Goal: Task Accomplishment & Management: Use online tool/utility

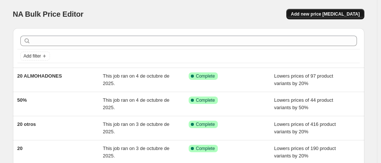
click at [326, 11] on button "Add new price [MEDICAL_DATA]" at bounding box center [326, 14] width 78 height 10
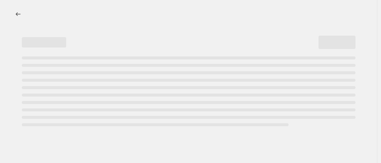
select select "percentage"
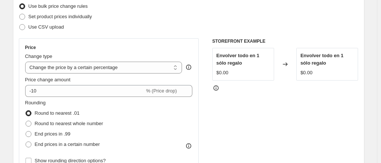
scroll to position [98, 0]
click at [141, 67] on select "Change the price to a certain amount Change the price by a certain amount Chang…" at bounding box center [103, 67] width 157 height 12
click at [99, 68] on select "Change the price to a certain amount Change the price by a certain amount Chang…" at bounding box center [103, 67] width 157 height 12
click at [39, 70] on select "Change the price to a certain amount Change the price by a certain amount Chang…" at bounding box center [103, 67] width 157 height 12
click at [41, 67] on select "Change the price to a certain amount Change the price by a certain amount Chang…" at bounding box center [103, 67] width 157 height 12
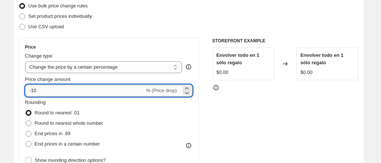
click at [43, 92] on input "-10" at bounding box center [85, 90] width 120 height 12
type input "-1"
type input "-20"
click at [261, 113] on div "STOREFRONT EXAMPLE Envolver todo en 1 sólo regalo $0.00 Changed to Envolver tod…" at bounding box center [285, 128] width 146 height 181
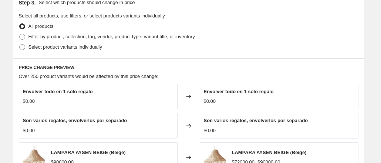
scroll to position [353, 0]
click at [24, 37] on span at bounding box center [22, 36] width 6 height 6
click at [20, 34] on input "Filter by product, collection, tag, vendor, product type, variant title, or inv…" at bounding box center [19, 33] width 0 height 0
radio input "true"
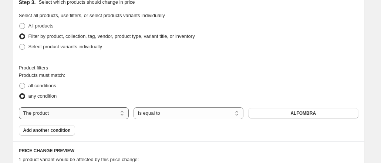
click at [94, 111] on select "The product The product's collection The product's tag The product's vendor The…" at bounding box center [74, 113] width 110 height 12
select select "collection"
click at [283, 111] on button "BLOG" at bounding box center [303, 113] width 110 height 10
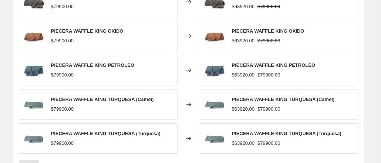
scroll to position [659, 0]
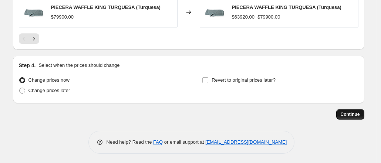
click at [350, 111] on span "Continue" at bounding box center [350, 114] width 19 height 6
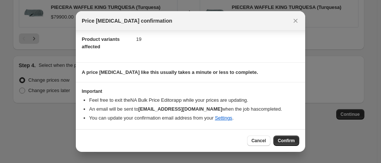
scroll to position [80, 0]
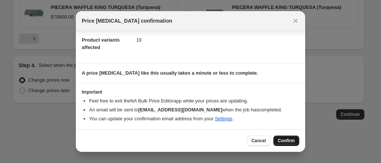
click at [289, 140] on span "Confirm" at bounding box center [286, 140] width 17 height 6
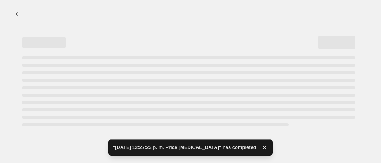
select select "percentage"
select select "collection"
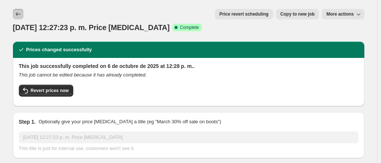
click at [19, 14] on icon "Price change jobs" at bounding box center [17, 13] width 7 height 7
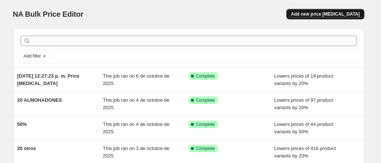
click at [336, 11] on button "Add new price change job" at bounding box center [326, 14] width 78 height 10
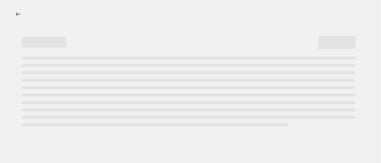
select select "percentage"
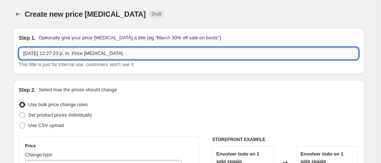
click at [117, 54] on input "6 oct 2025, 12:27:23 p. m. Price change job" at bounding box center [189, 53] width 340 height 12
drag, startPoint x: 117, startPoint y: 54, endPoint x: 98, endPoint y: 51, distance: 19.2
click at [98, 51] on input "6 oct 2025, 12:27:23 p. m. Price change jobquiult 20" at bounding box center [189, 53] width 340 height 12
click at [115, 52] on input "6 oct 2025, 12:27:23 p. m. Price change jobquiult 20" at bounding box center [189, 53] width 340 height 12
drag, startPoint x: 115, startPoint y: 52, endPoint x: 10, endPoint y: 46, distance: 105.3
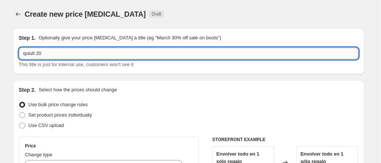
click at [34, 53] on input "quiult 20" at bounding box center [189, 53] width 340 height 12
type input "quilt 20"
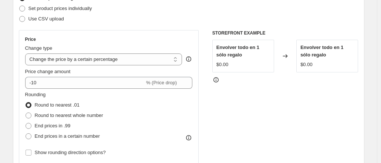
scroll to position [107, 0]
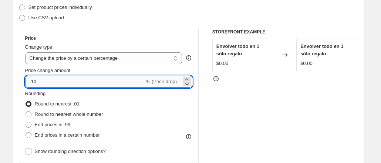
click at [36, 80] on input "-10" at bounding box center [85, 82] width 120 height 12
type input "-20"
click at [258, 120] on div "STOREFRONT EXAMPLE Envolver todo en 1 sólo regalo $0.00 Changed to Envolver tod…" at bounding box center [285, 119] width 146 height 181
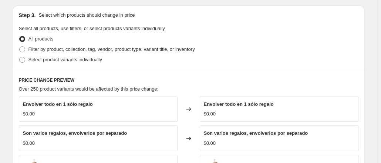
scroll to position [344, 0]
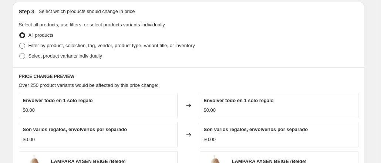
click at [25, 46] on span at bounding box center [22, 46] width 6 height 6
click at [20, 43] on input "Filter by product, collection, tag, vendor, product type, variant title, or inv…" at bounding box center [19, 43] width 0 height 0
radio input "true"
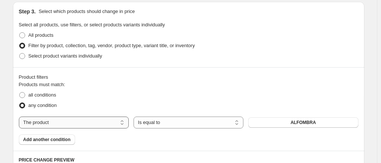
click at [64, 122] on select "The product The product's collection The product's tag The product's vendor The…" at bounding box center [74, 122] width 110 height 12
click at [295, 121] on button "BLOG" at bounding box center [303, 122] width 110 height 10
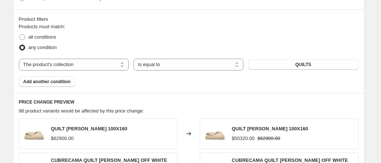
scroll to position [402, 0]
click at [322, 60] on button "QUILTS" at bounding box center [303, 64] width 110 height 10
click at [104, 62] on select "The product The product's collection The product's tag The product's vendor The…" at bounding box center [74, 64] width 110 height 12
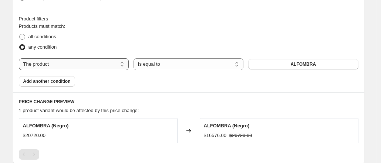
click at [86, 59] on select "The product The product's collection The product's tag The product's vendor The…" at bounding box center [74, 64] width 110 height 12
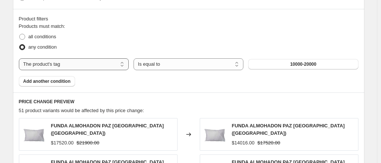
click at [94, 62] on select "The product The product's collection The product's tag The product's vendor The…" at bounding box center [74, 64] width 110 height 12
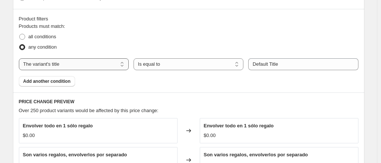
click at [63, 63] on select "The product The product's collection The product's tag The product's vendor The…" at bounding box center [74, 64] width 110 height 12
select select "collection"
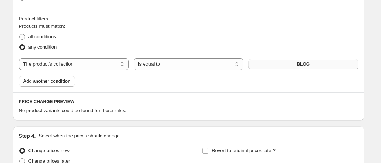
click at [283, 62] on button "BLOG" at bounding box center [303, 64] width 110 height 10
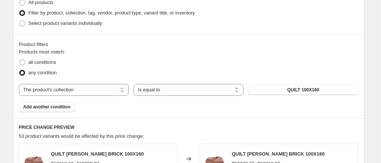
scroll to position [377, 0]
click at [24, 62] on span at bounding box center [22, 62] width 6 height 6
click at [20, 59] on input "all conditions" at bounding box center [19, 59] width 0 height 0
radio input "true"
click at [135, 53] on fieldset "Products must match: all conditions any condition" at bounding box center [189, 63] width 340 height 30
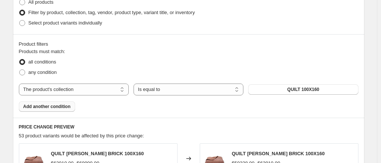
click at [52, 105] on span "Add another condition" at bounding box center [46, 106] width 47 height 6
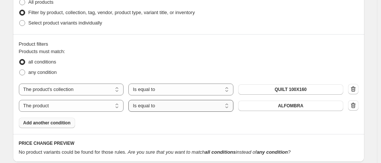
click at [216, 104] on select "Is equal to Is not equal to" at bounding box center [180, 106] width 105 height 12
select select "not_equal"
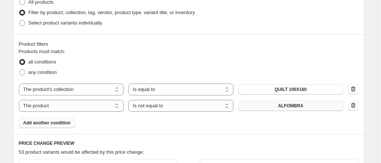
click at [301, 105] on span "ALFOMBRA" at bounding box center [291, 106] width 26 height 6
click at [44, 120] on span "Add another condition" at bounding box center [46, 123] width 47 height 6
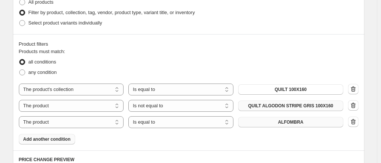
click at [272, 119] on button "ALFOMBRA" at bounding box center [290, 122] width 105 height 10
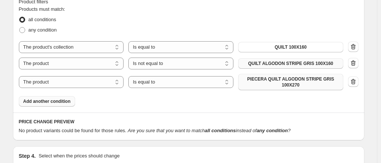
scroll to position [419, 0]
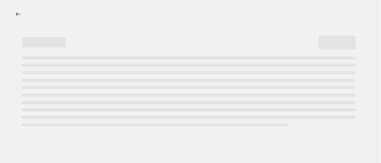
select select "percentage"
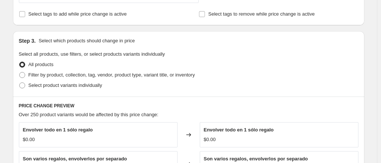
scroll to position [311, 0]
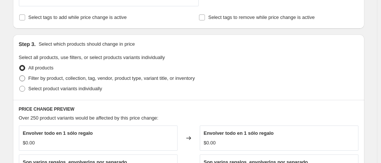
click at [25, 79] on span at bounding box center [22, 78] width 6 height 6
click at [20, 76] on input "Filter by product, collection, tag, vendor, product type, variant title, or inv…" at bounding box center [19, 75] width 0 height 0
radio input "true"
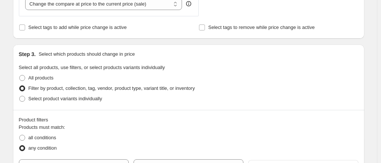
scroll to position [419, 0]
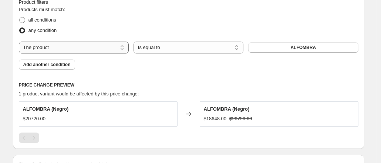
click at [98, 47] on select "The product The product's collection The product's tag The product's vendor The…" at bounding box center [74, 47] width 110 height 12
select select "collection"
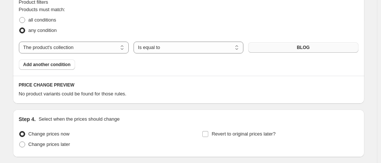
click at [300, 47] on span "BLOG" at bounding box center [303, 47] width 13 height 6
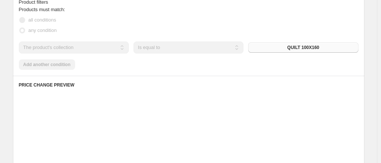
click at [237, 124] on div "Placeholder $53.15 $59.05" at bounding box center [279, 116] width 159 height 30
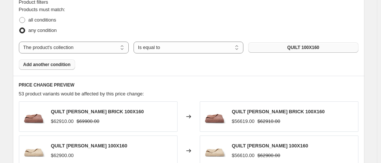
click at [43, 66] on span "Add another condition" at bounding box center [46, 64] width 47 height 6
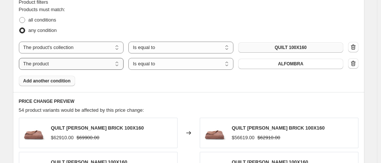
click at [92, 64] on select "The product The product's collection The product's tag The product's vendor The…" at bounding box center [71, 64] width 105 height 12
click at [178, 63] on select "Is equal to Is not equal to" at bounding box center [180, 64] width 105 height 12
select select "not_equal"
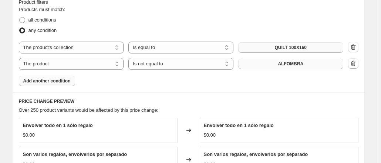
click at [292, 63] on span "ALFOMBRA" at bounding box center [291, 64] width 26 height 6
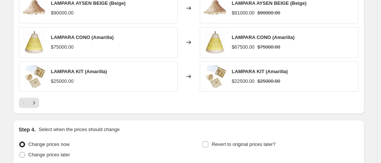
scroll to position [606, 0]
click at [36, 100] on icon "Next" at bounding box center [33, 101] width 7 height 7
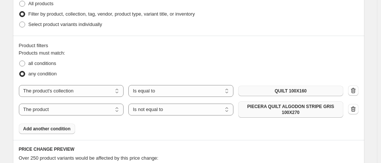
scroll to position [404, 0]
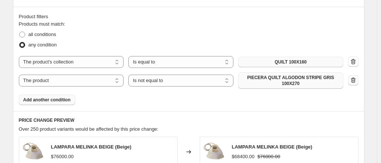
click at [355, 77] on icon "button" at bounding box center [353, 79] width 7 height 7
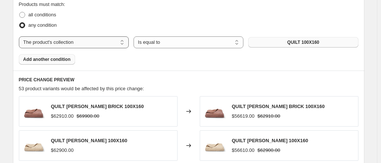
scroll to position [372, 0]
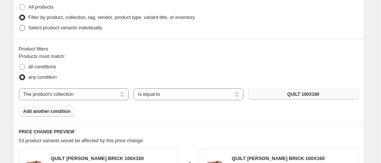
click at [25, 29] on span at bounding box center [22, 28] width 6 height 6
click at [20, 25] on input "Select product variants individually" at bounding box center [19, 25] width 0 height 0
radio input "true"
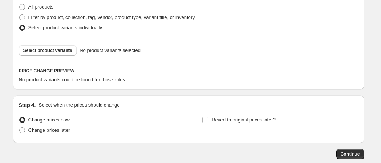
scroll to position [373, 0]
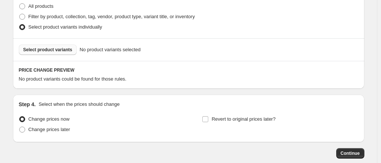
click at [63, 51] on span "Select product variants" at bounding box center [47, 50] width 49 height 6
click at [25, 18] on span at bounding box center [22, 17] width 6 height 6
click at [20, 14] on input "Filter by product, collection, tag, vendor, product type, variant title, or inv…" at bounding box center [19, 14] width 0 height 0
radio input "true"
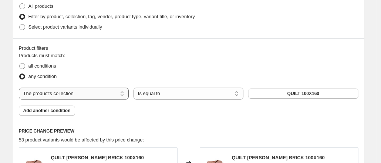
click at [115, 89] on select "The product The product's collection The product's tag The product's vendor The…" at bounding box center [74, 93] width 110 height 12
select select "product"
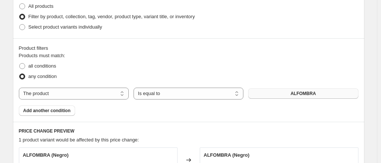
click at [296, 91] on span "ALFOMBRA" at bounding box center [304, 93] width 26 height 6
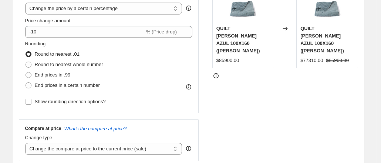
scroll to position [157, 0]
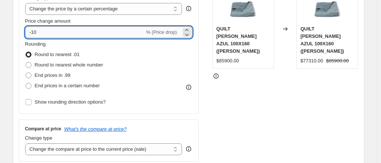
click at [35, 31] on input "-10" at bounding box center [85, 32] width 120 height 12
type input "-20"
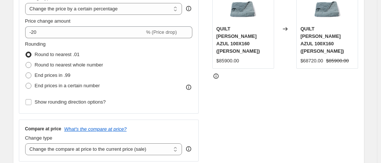
click at [254, 84] on div "STOREFRONT EXAMPLE QUILT [PERSON_NAME] AZUL 100X160 ([PERSON_NAME]) $85900.00 C…" at bounding box center [285, 70] width 146 height 181
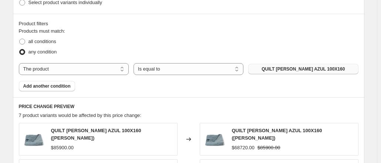
scroll to position [393, 0]
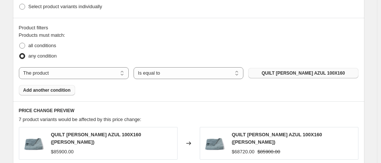
click at [60, 86] on button "Add another condition" at bounding box center [47, 90] width 56 height 10
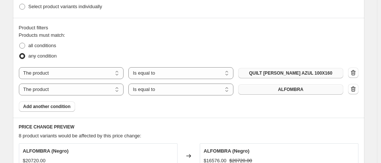
click at [316, 86] on button "ALFOMBRA" at bounding box center [290, 89] width 105 height 10
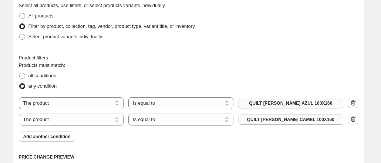
scroll to position [398, 0]
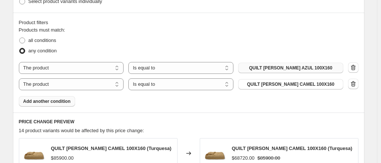
click at [58, 99] on span "Add another condition" at bounding box center [46, 101] width 47 height 6
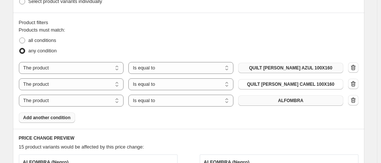
click at [300, 103] on span "ALFOMBRA" at bounding box center [291, 100] width 26 height 6
click at [56, 116] on span "Add another condition" at bounding box center [46, 117] width 47 height 6
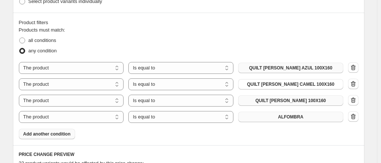
click at [293, 117] on span "ALFOMBRA" at bounding box center [291, 117] width 26 height 6
click at [51, 136] on span "Add another condition" at bounding box center [46, 134] width 47 height 6
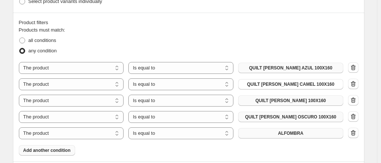
click at [295, 133] on span "ALFOMBRA" at bounding box center [291, 133] width 26 height 6
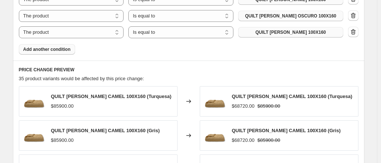
scroll to position [511, 0]
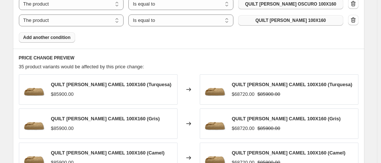
click at [53, 38] on span "Add another condition" at bounding box center [46, 37] width 47 height 6
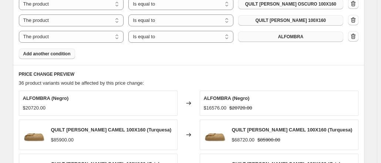
click at [297, 34] on span "ALFOMBRA" at bounding box center [291, 37] width 26 height 6
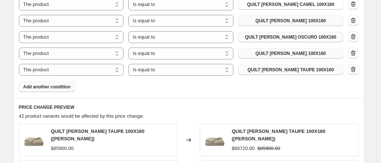
scroll to position [478, 0]
click at [50, 83] on button "Add another condition" at bounding box center [47, 87] width 56 height 10
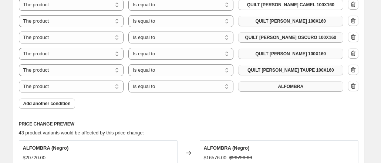
click at [282, 82] on button "ALFOMBRA" at bounding box center [290, 86] width 105 height 10
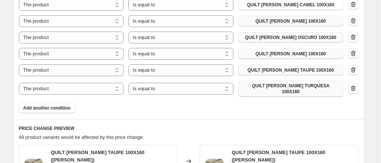
scroll to position [757, 0]
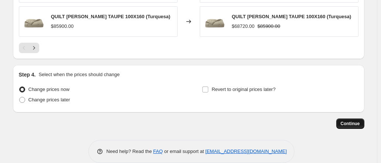
click at [354, 120] on span "Continue" at bounding box center [350, 123] width 19 height 6
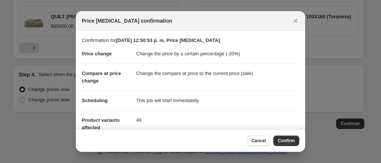
scroll to position [80, 0]
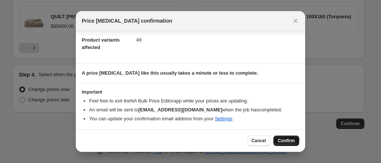
click at [289, 141] on span "Confirm" at bounding box center [286, 140] width 17 height 6
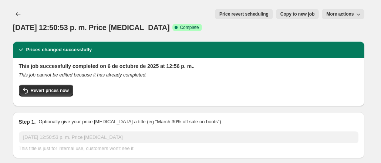
click at [300, 13] on span "Copy to new job" at bounding box center [298, 14] width 34 height 6
select select "percentage"
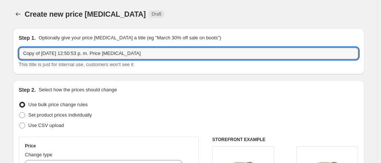
drag, startPoint x: 143, startPoint y: 53, endPoint x: 16, endPoint y: 53, distance: 126.6
click at [16, 53] on div "Step 1. Optionally give your price [MEDICAL_DATA] a title (eg "March 30% off sa…" at bounding box center [189, 51] width 352 height 46
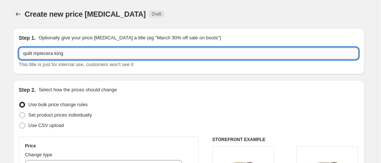
click at [39, 54] on input "quilt mpiecera king" at bounding box center [189, 53] width 340 height 12
type input "quilt piecera king"
click at [149, 93] on div "Step 2. Select how the prices should change" at bounding box center [189, 89] width 340 height 7
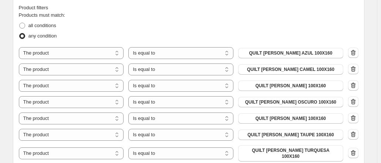
scroll to position [441, 0]
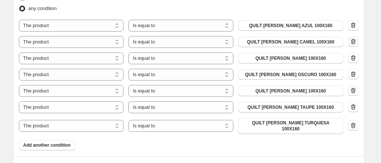
click at [356, 40] on icon "button" at bounding box center [353, 42] width 5 height 6
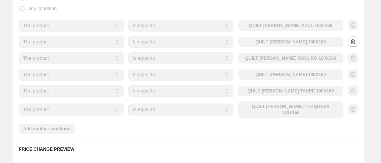
click at [357, 40] on div at bounding box center [353, 41] width 10 height 11
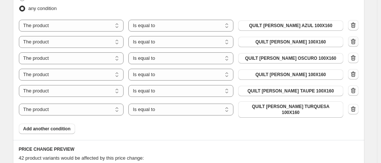
click at [356, 40] on icon "button" at bounding box center [353, 42] width 5 height 6
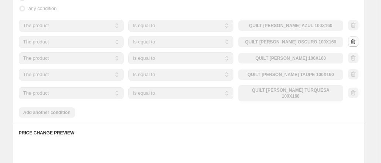
click at [357, 40] on div at bounding box center [353, 41] width 10 height 11
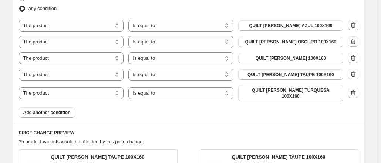
click at [356, 40] on icon "button" at bounding box center [353, 42] width 5 height 6
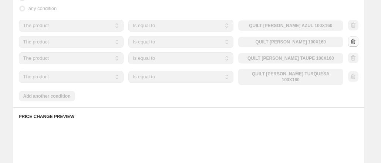
click at [357, 40] on div at bounding box center [353, 41] width 10 height 11
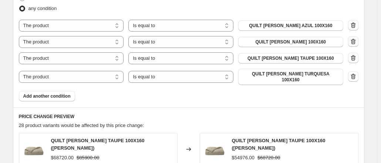
click at [356, 40] on icon "button" at bounding box center [353, 42] width 5 height 6
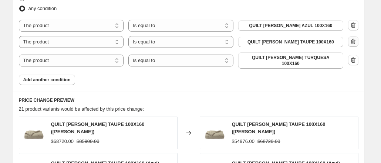
click at [356, 40] on icon "button" at bounding box center [353, 42] width 5 height 6
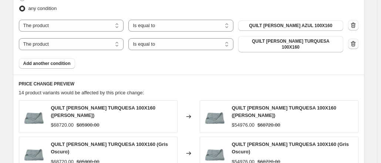
click at [356, 41] on icon "button" at bounding box center [353, 44] width 5 height 6
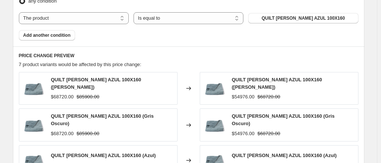
scroll to position [448, 0]
click at [316, 19] on span "QUILT [PERSON_NAME] AZUL 100X160" at bounding box center [303, 19] width 83 height 6
click at [294, 15] on button "QUILT [PERSON_NAME] AZUL 100X160" at bounding box center [303, 18] width 110 height 10
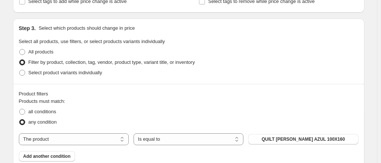
scroll to position [393, 0]
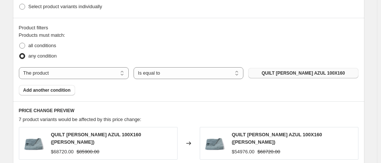
click at [287, 71] on span "QUILT [PERSON_NAME] AZUL 100X160" at bounding box center [303, 73] width 83 height 6
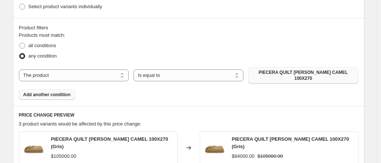
click at [65, 91] on span "Add another condition" at bounding box center [46, 94] width 47 height 6
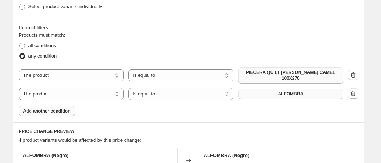
click at [298, 91] on span "ALFOMBRA" at bounding box center [291, 94] width 26 height 6
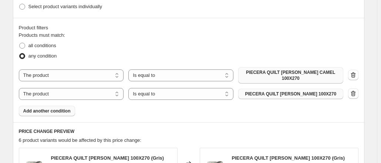
click at [58, 108] on span "Add another condition" at bounding box center [46, 111] width 47 height 6
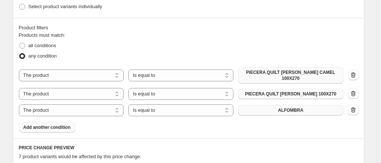
click at [302, 105] on button "ALFOMBRA" at bounding box center [290, 110] width 105 height 10
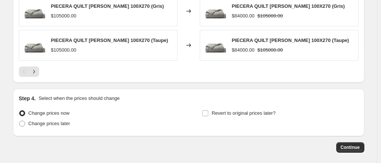
scroll to position [680, 0]
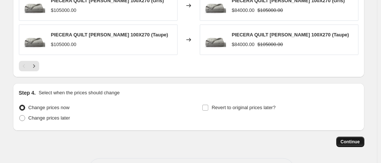
click at [355, 138] on span "Continue" at bounding box center [350, 141] width 19 height 6
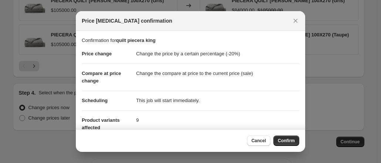
scroll to position [80, 0]
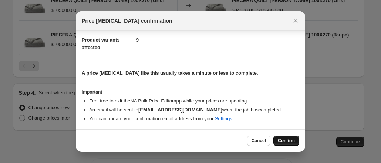
click at [286, 141] on span "Confirm" at bounding box center [286, 140] width 17 height 6
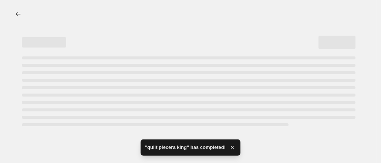
select select "percentage"
